Goal: Find specific page/section: Find specific page/section

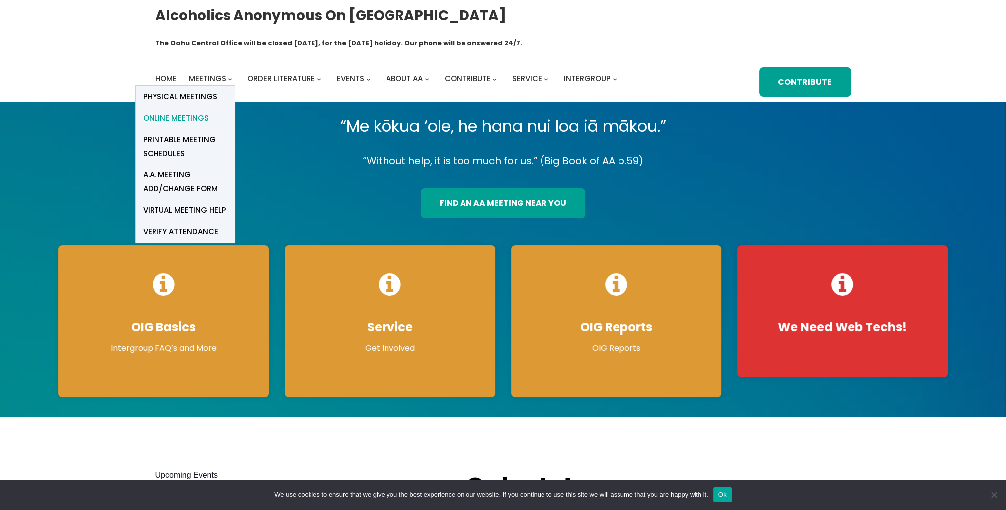
click at [189, 111] on span "Online Meetings" at bounding box center [176, 118] width 66 height 14
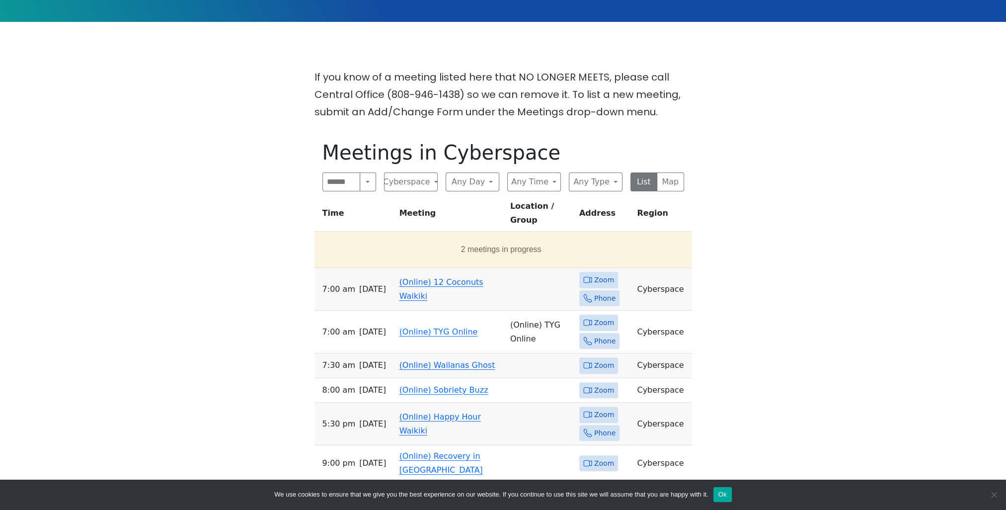
scroll to position [348, 0]
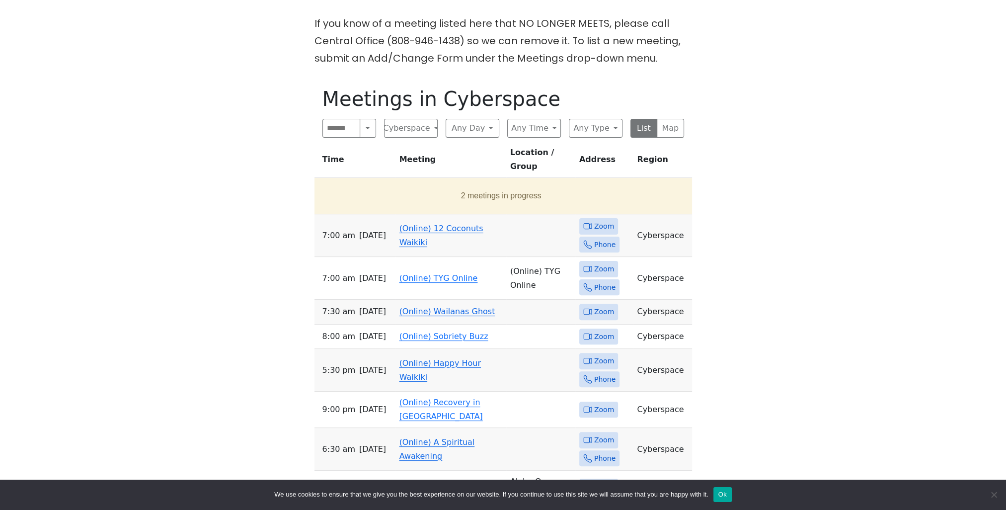
click at [594, 220] on span "Zoom" at bounding box center [604, 226] width 20 height 12
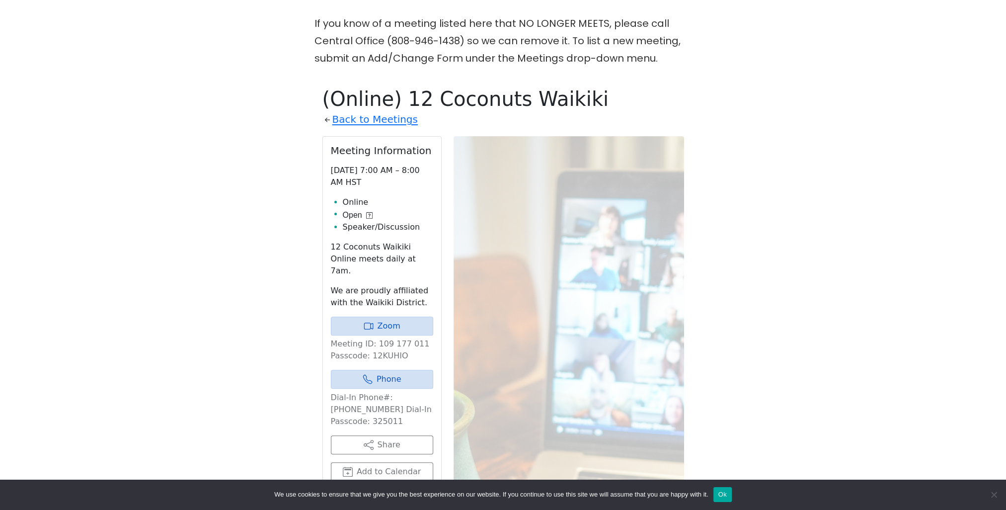
scroll to position [404, 0]
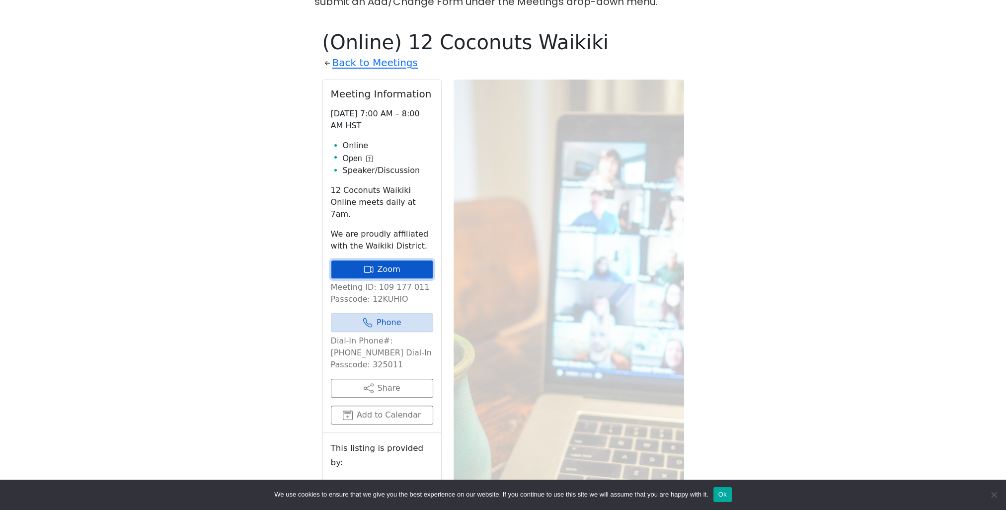
click at [399, 260] on link "Zoom" at bounding box center [382, 269] width 102 height 19
